Goal: Navigation & Orientation: Find specific page/section

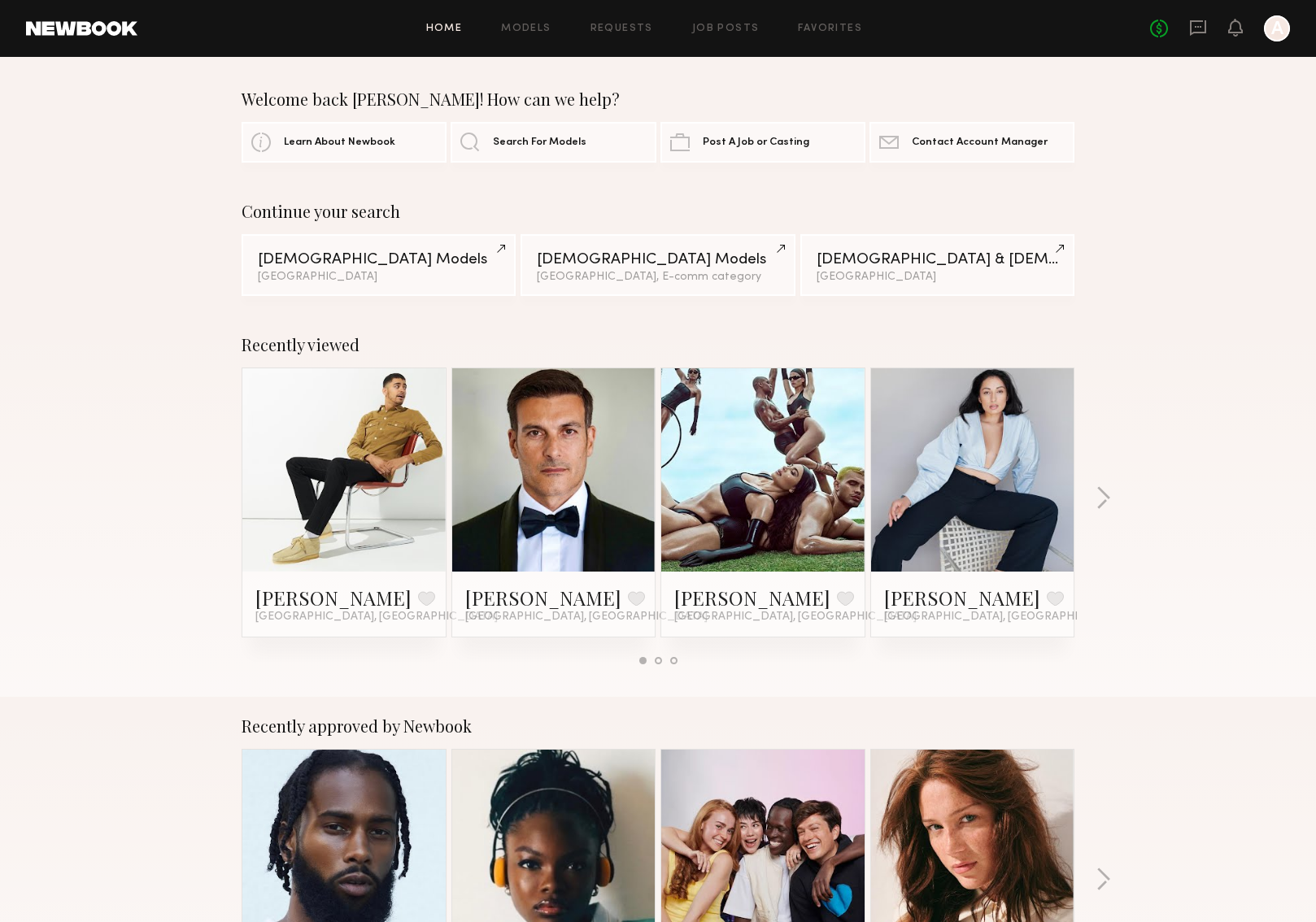
click at [802, 495] on link at bounding box center [763, 470] width 99 height 203
click at [812, 503] on link at bounding box center [763, 470] width 99 height 203
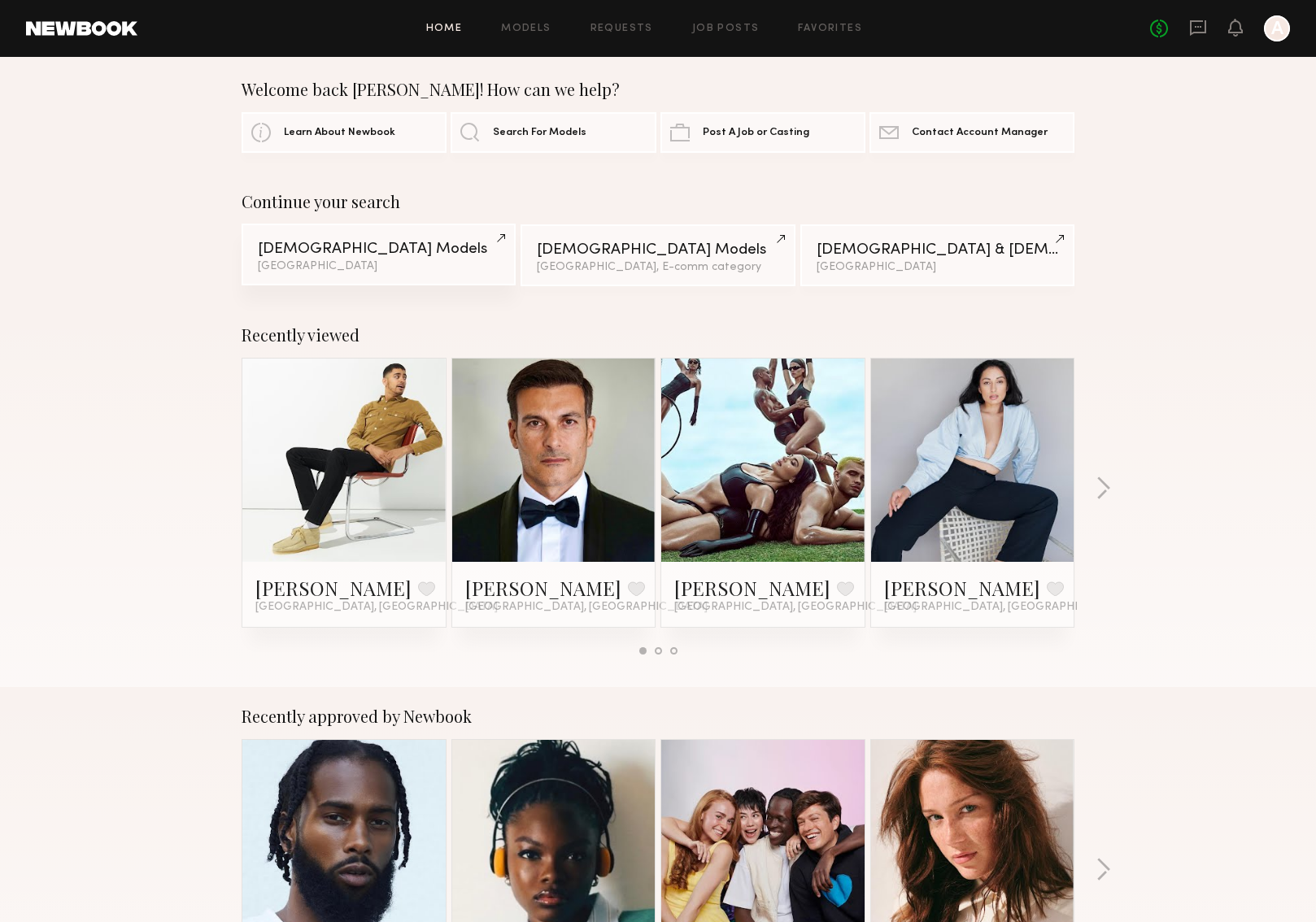
click at [461, 245] on div "[DEMOGRAPHIC_DATA] Models" at bounding box center [379, 250] width 242 height 15
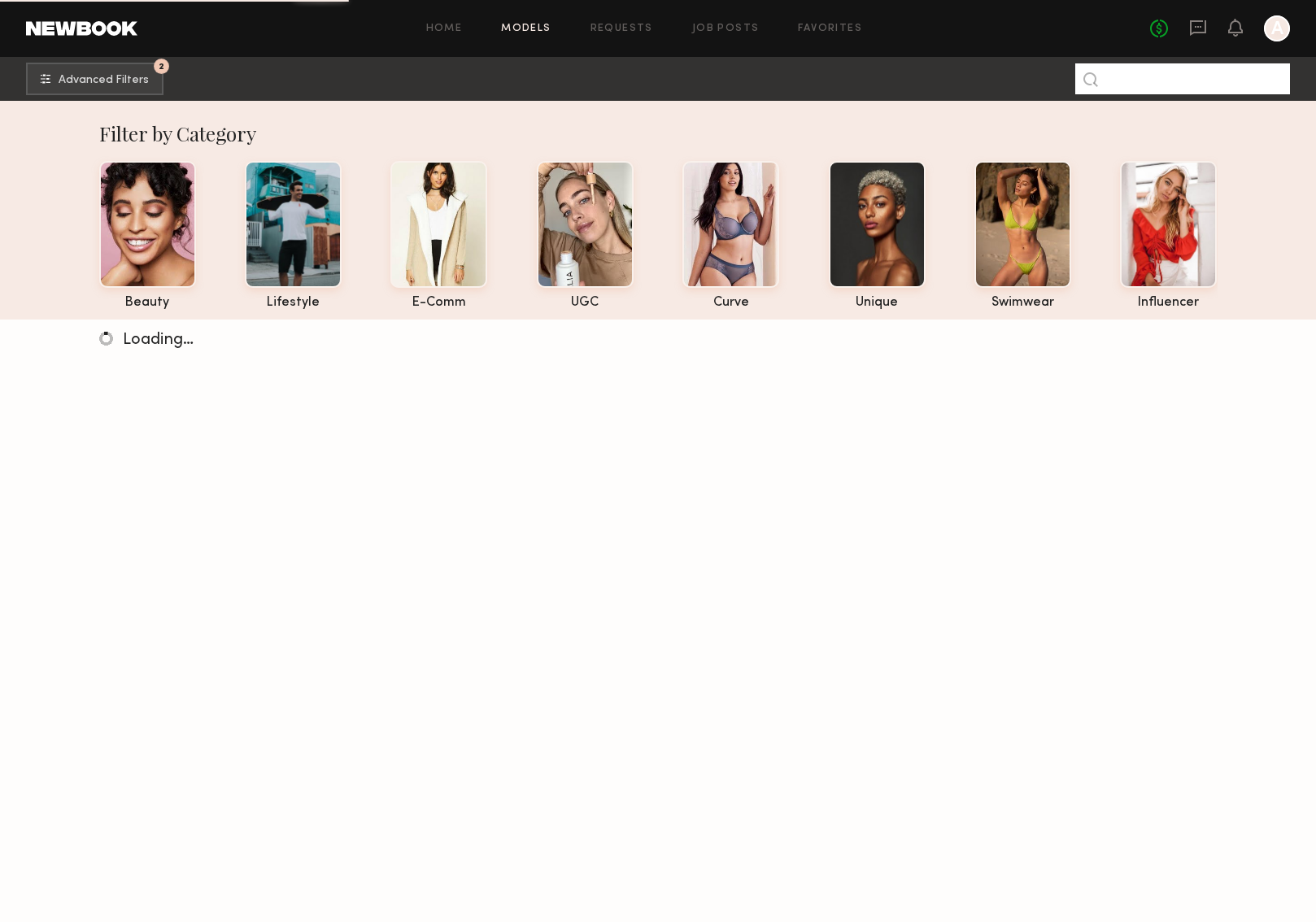
click at [1186, 76] on input at bounding box center [1182, 79] width 214 height 31
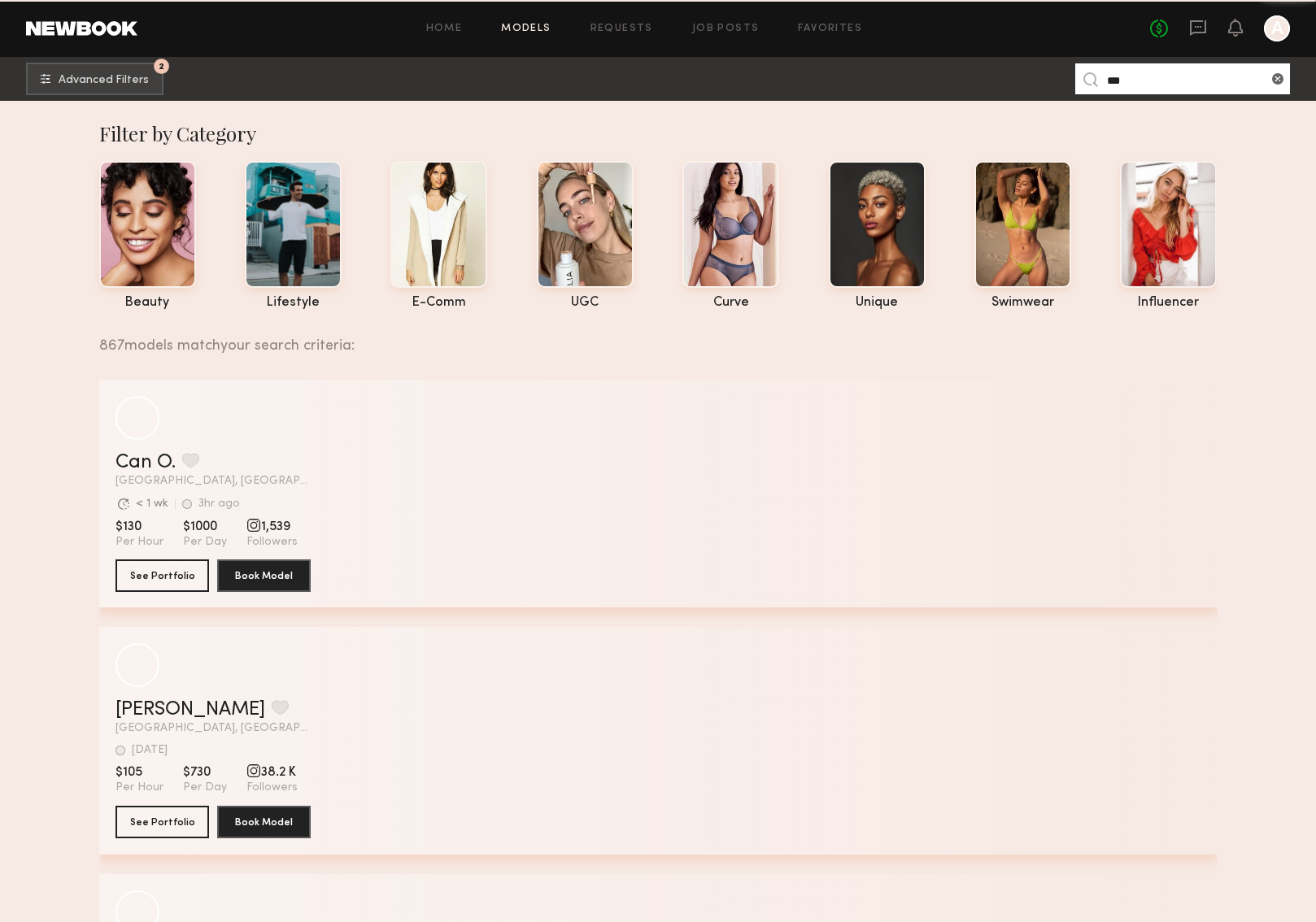
type input "****"
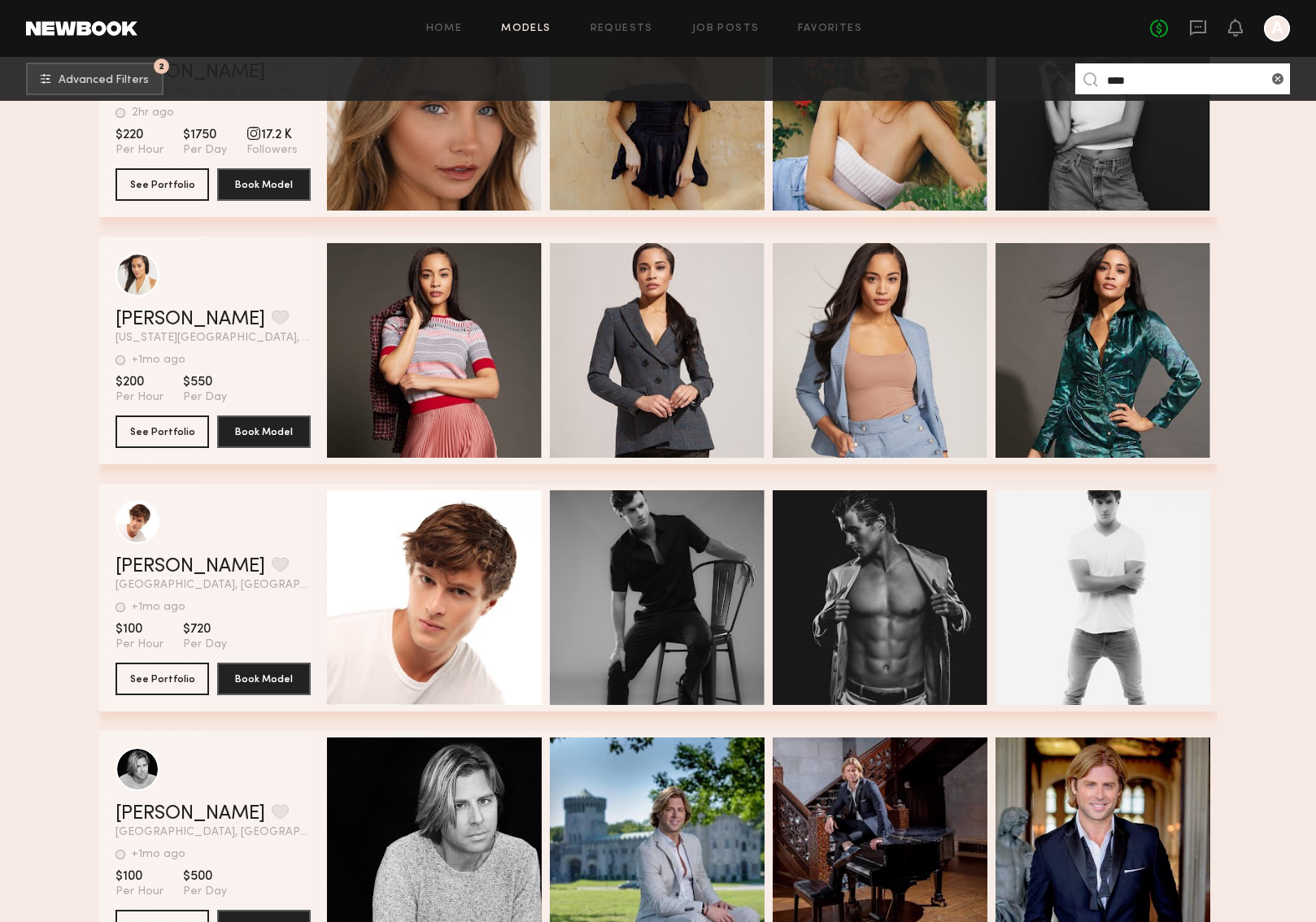
scroll to position [555, 0]
